Goal: Find specific page/section: Find specific page/section

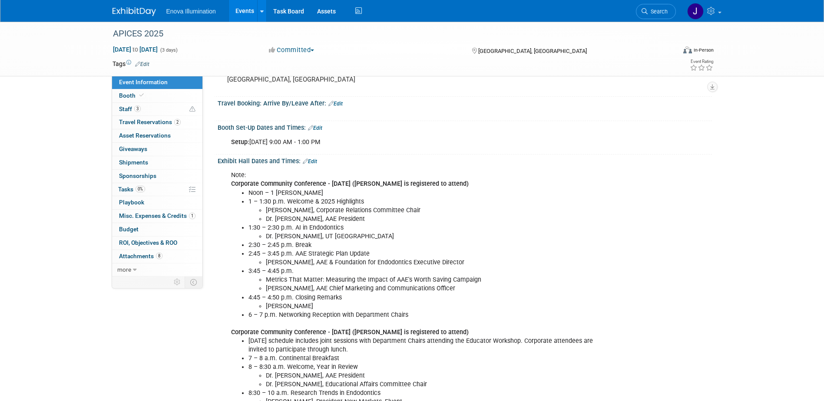
click at [439, 255] on li "2:45 – 3:45 p.m. AAE Strategic Plan Update [PERSON_NAME], AAE & Foundation for …" at bounding box center [430, 258] width 363 height 17
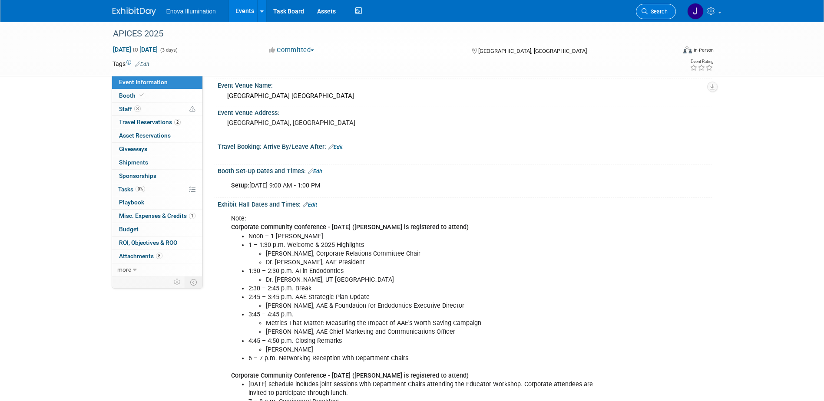
click at [650, 13] on span "Search" at bounding box center [658, 11] width 20 height 7
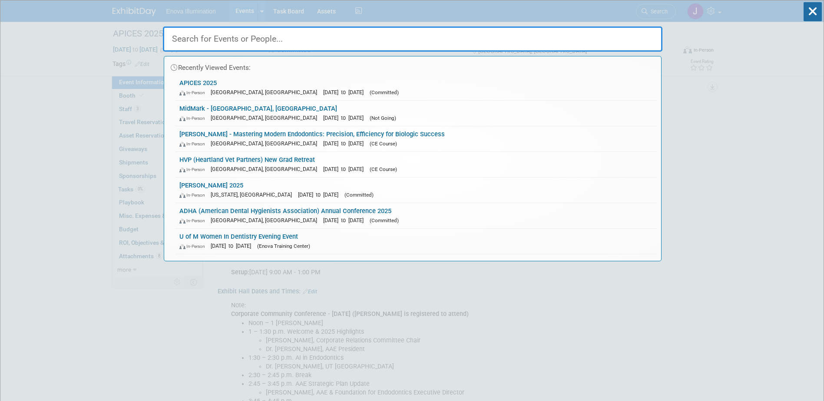
click at [249, 39] on input "text" at bounding box center [413, 39] width 500 height 25
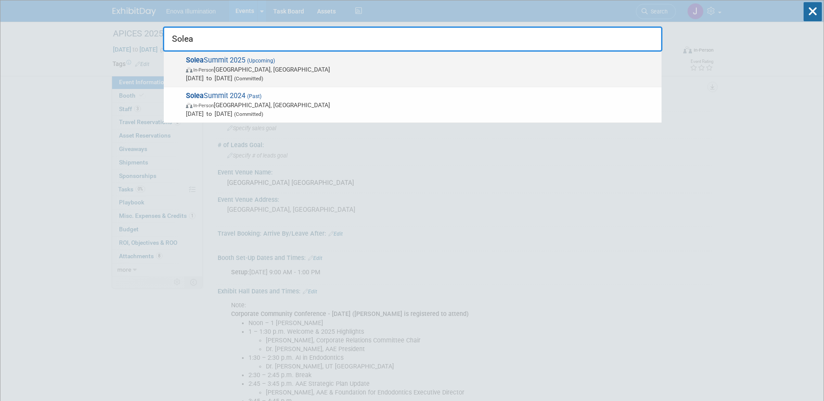
type input "Solea"
click at [235, 64] on span "Solea Summit 2025 (Upcoming) In-Person [GEOGRAPHIC_DATA], [GEOGRAPHIC_DATA] [DA…" at bounding box center [420, 69] width 474 height 27
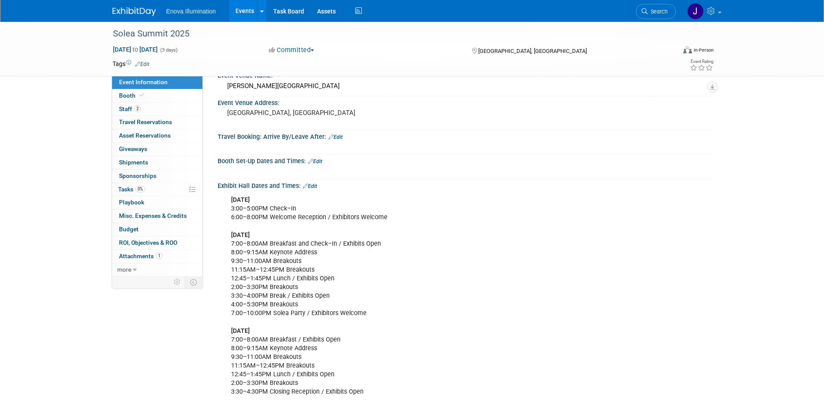
scroll to position [130, 0]
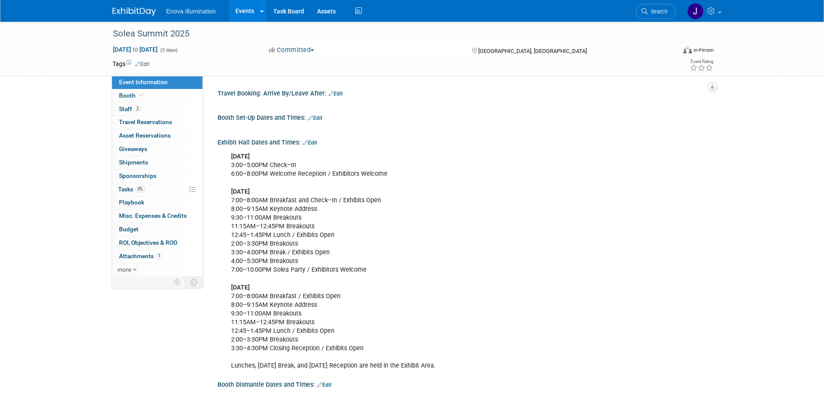
click at [318, 119] on link "Edit" at bounding box center [315, 118] width 14 height 6
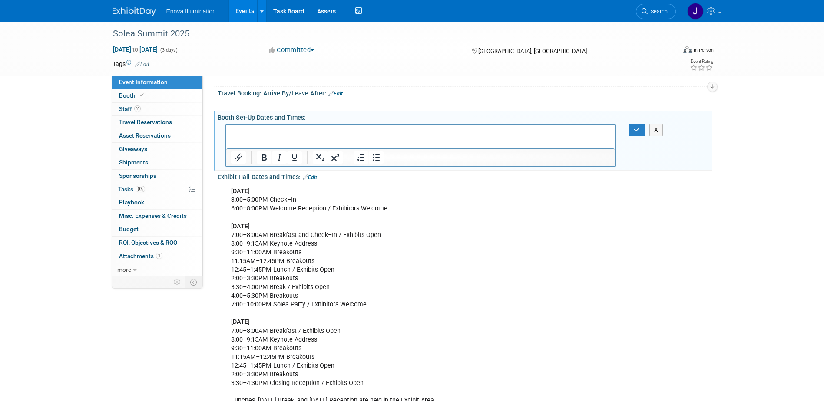
scroll to position [0, 0]
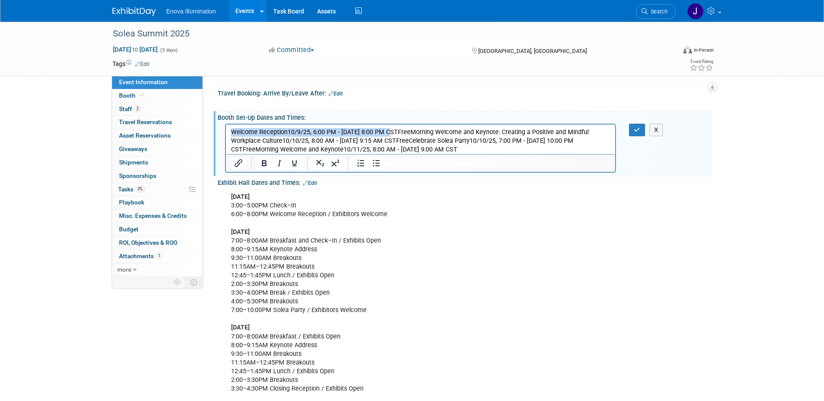
drag, startPoint x: 388, startPoint y: 132, endPoint x: 227, endPoint y: 134, distance: 160.3
click at [227, 134] on html "Welcome Reception10/9/25, 6:00 PM - 10/9/25, 8:00 PM CSTFreeMorning Welcome and…" at bounding box center [421, 139] width 390 height 30
click at [328, 251] on div "Thursday, October 9th 3:00–5:00PM Check–In 6:00–8:00PM Welcome Reception / Exhi…" at bounding box center [420, 302] width 391 height 227
click at [314, 181] on link "Edit" at bounding box center [310, 183] width 14 height 6
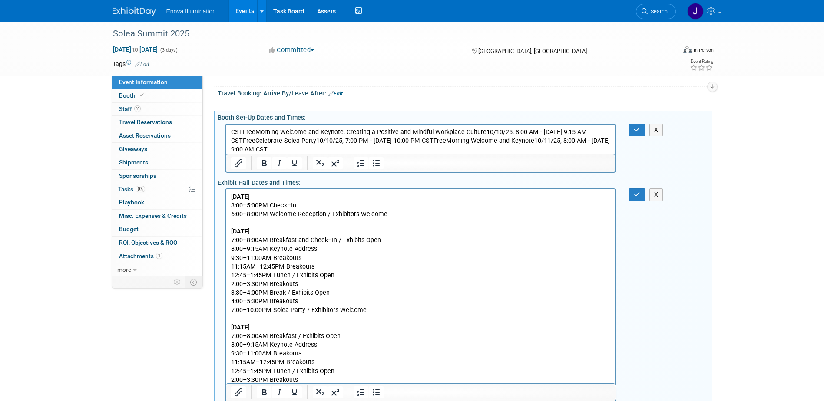
click at [323, 248] on p "Thursday, October 9th 3:00–5:00PM Check–In 6:00–8:00PM Welcome Reception / Exhi…" at bounding box center [421, 302] width 380 height 218
drag, startPoint x: 345, startPoint y: 131, endPoint x: 483, endPoint y: 130, distance: 137.7
click at [483, 130] on p "CSTFreeMorning Welcome and Keynote: Creating a Positive and Mindful Workplace C…" at bounding box center [421, 141] width 380 height 26
copy p "Creating a Positive and Mindful Workplace Culture"
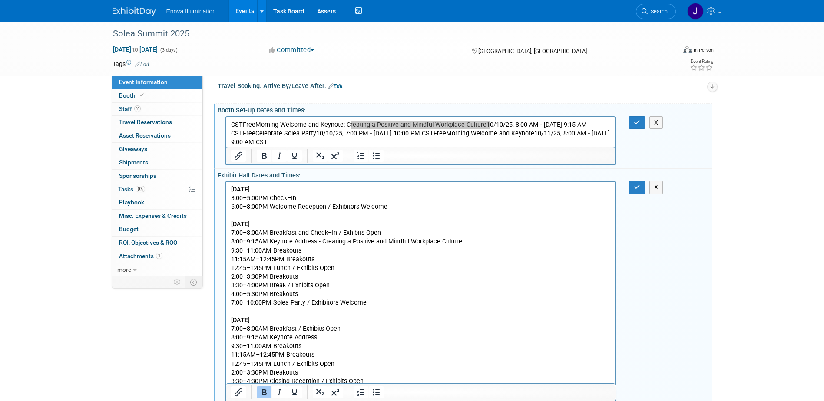
scroll to position [130, 0]
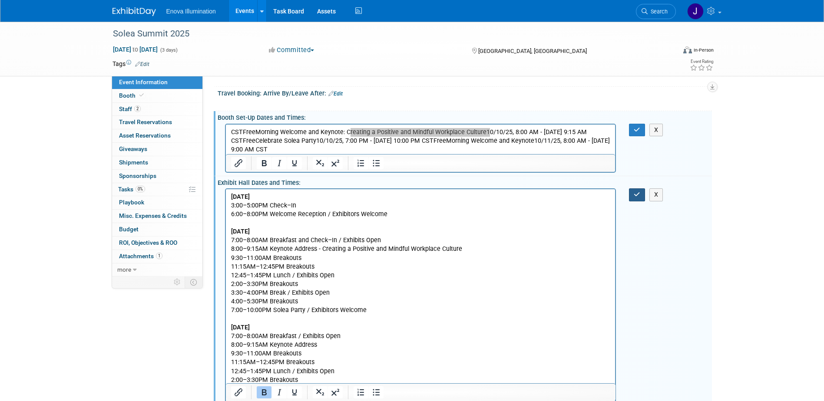
click at [635, 196] on icon "button" at bounding box center [637, 195] width 7 height 6
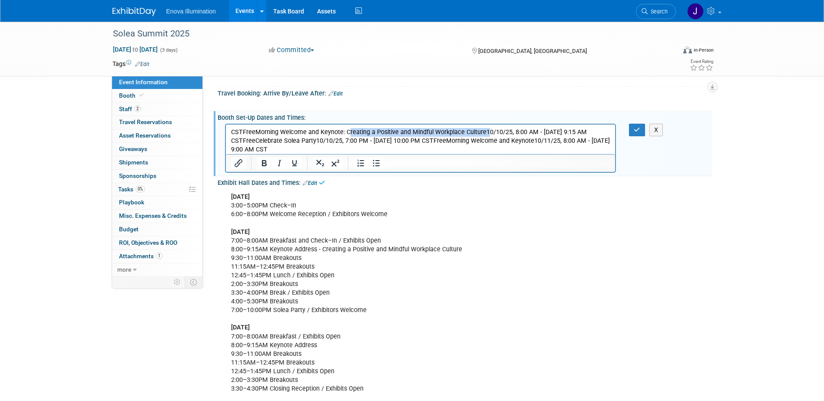
drag, startPoint x: 293, startPoint y: 148, endPoint x: 236, endPoint y: 126, distance: 60.8
click at [236, 126] on html "CSTFreeMorning Welcome and Keynote: Creating a Positive and Mindful Workplace C…" at bounding box center [421, 139] width 390 height 30
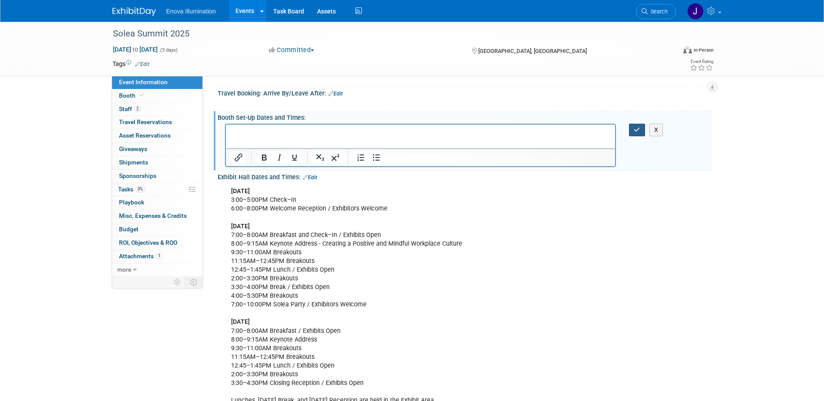
click at [636, 129] on icon "button" at bounding box center [637, 130] width 7 height 6
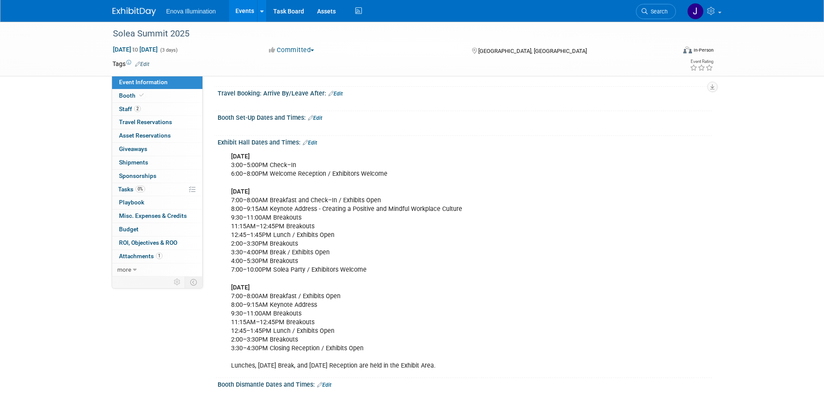
click at [654, 14] on link "Search" at bounding box center [656, 11] width 40 height 15
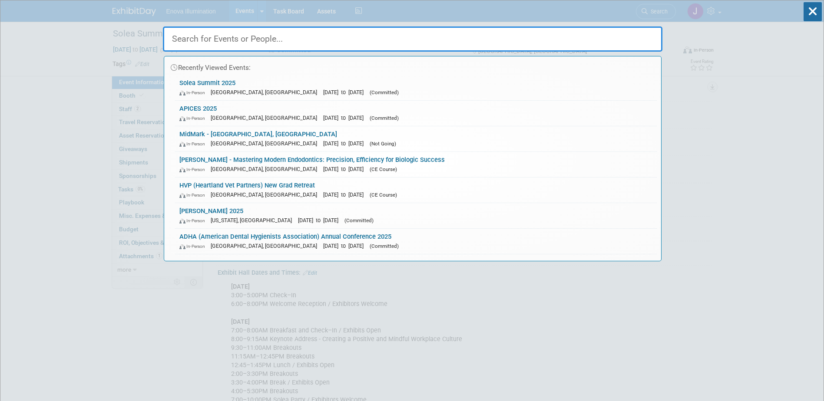
click at [548, 36] on input "text" at bounding box center [413, 39] width 500 height 25
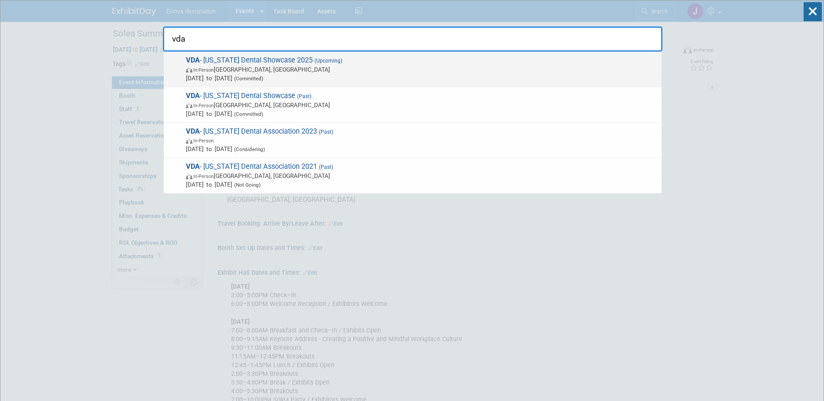
type input "vda"
click at [309, 74] on span "Sep 26, 2025 to Sep 27, 2025 (Committed)" at bounding box center [421, 78] width 471 height 9
